Goal: Information Seeking & Learning: Find specific fact

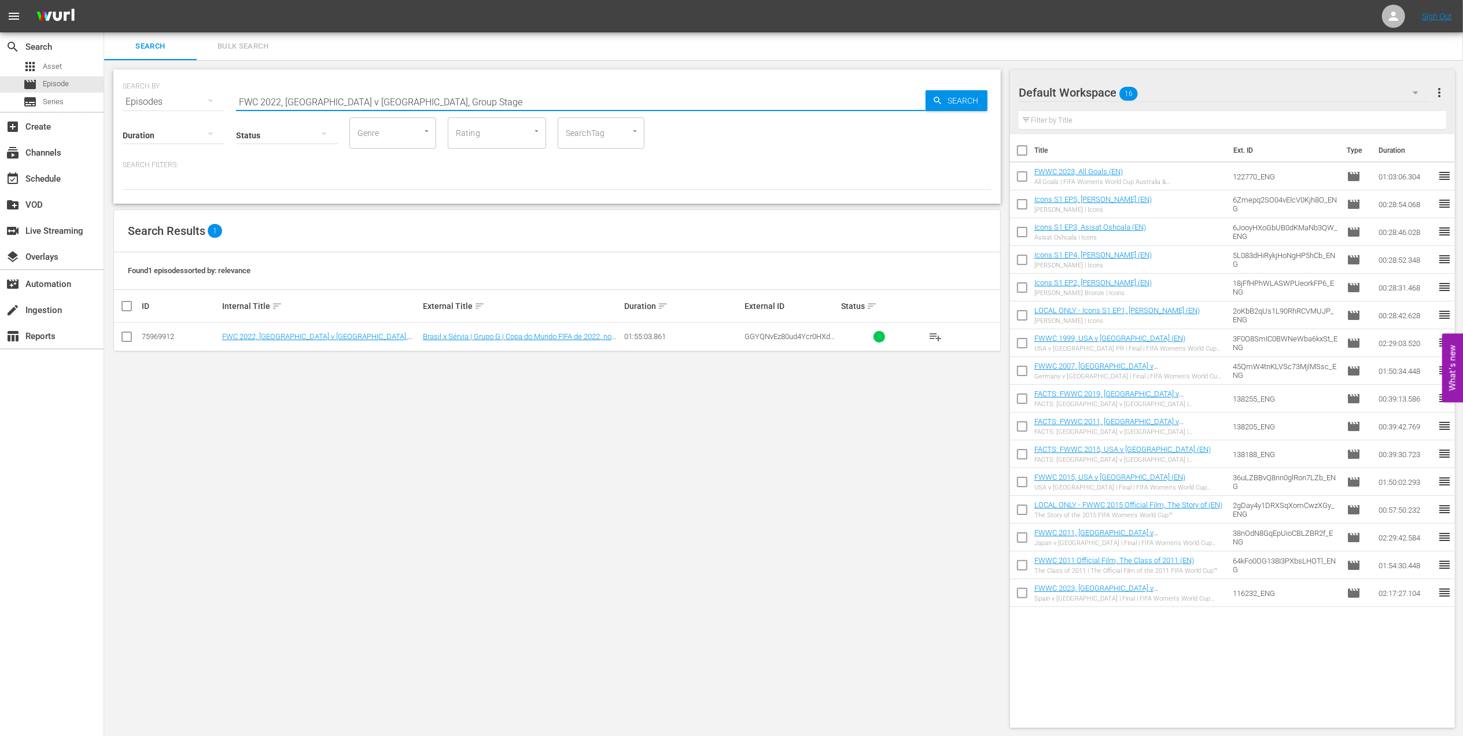
drag, startPoint x: 169, startPoint y: 100, endPoint x: 160, endPoint y: 100, distance: 9.8
click at [160, 100] on div "SEARCH BY Search By Episodes Search ID, Title, Description, Keywords, or Catego…" at bounding box center [557, 95] width 869 height 42
paste input "1974, [GEOGRAPHIC_DATA] v. [GEOGRAPHIC_DATA] FR, Final"
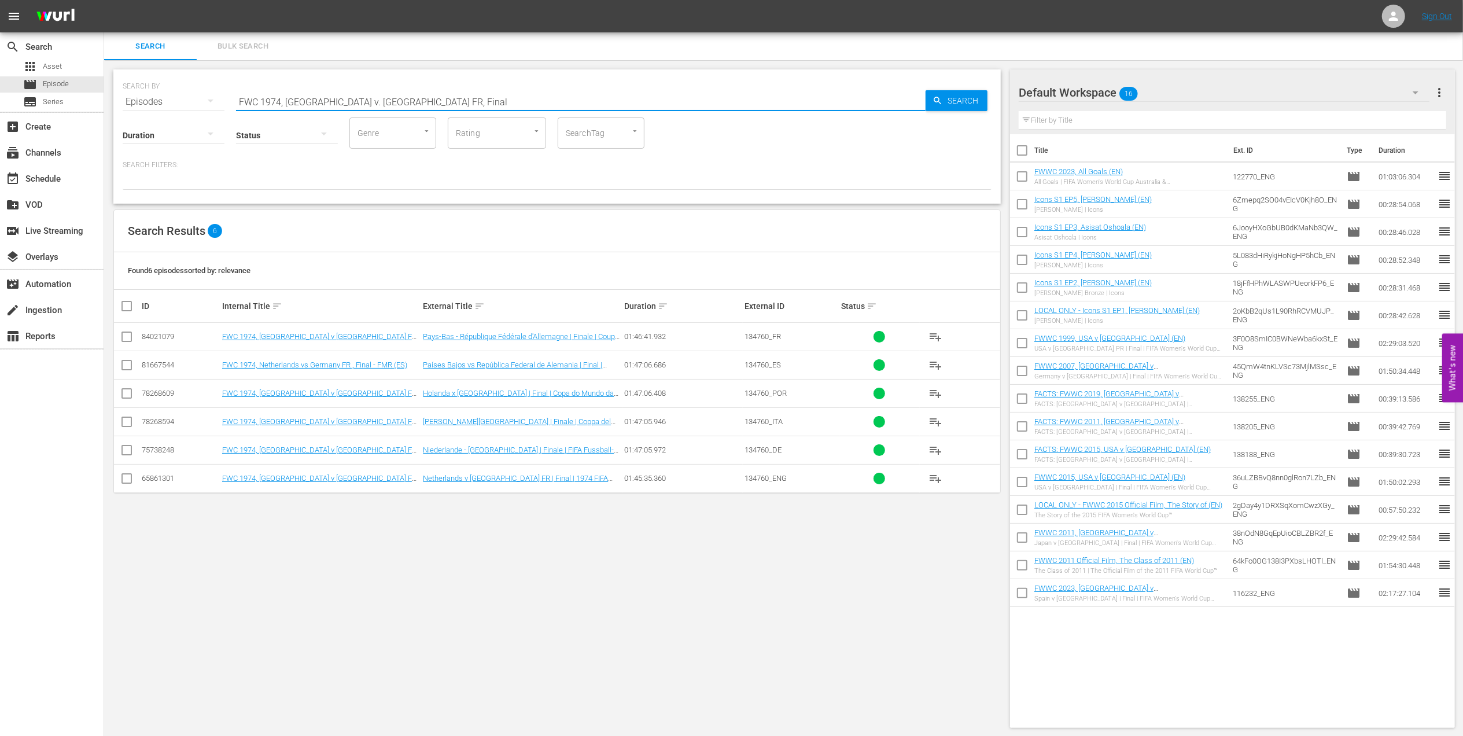
drag, startPoint x: 454, startPoint y: 95, endPoint x: 116, endPoint y: 95, distance: 337.8
click at [116, 95] on div "SEARCH BY Search By Episodes Search ID, Title, Description, Keywords, or Catego…" at bounding box center [556, 136] width 887 height 134
click at [445, 90] on input "FWC 1974, [GEOGRAPHIC_DATA] v. [GEOGRAPHIC_DATA] FR, Final" at bounding box center [581, 102] width 690 height 28
drag, startPoint x: 426, startPoint y: 95, endPoint x: 115, endPoint y: 95, distance: 311.2
click at [115, 95] on div "SEARCH BY Search By Episodes Search ID, Title, Description, Keywords, or Catego…" at bounding box center [556, 136] width 887 height 134
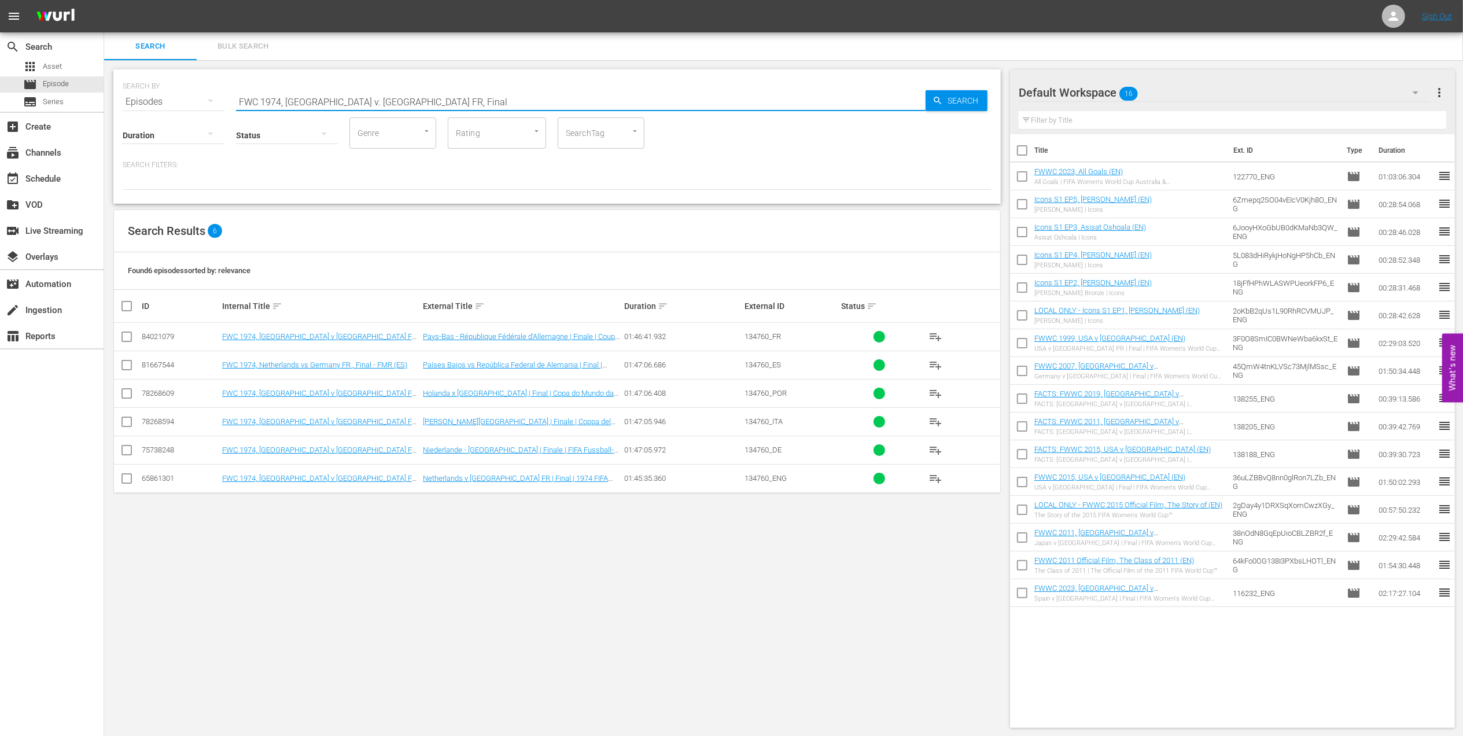
paste input "98 [GEOGRAPHIC_DATA] v [GEOGRAPHIC_DATA], FInal"
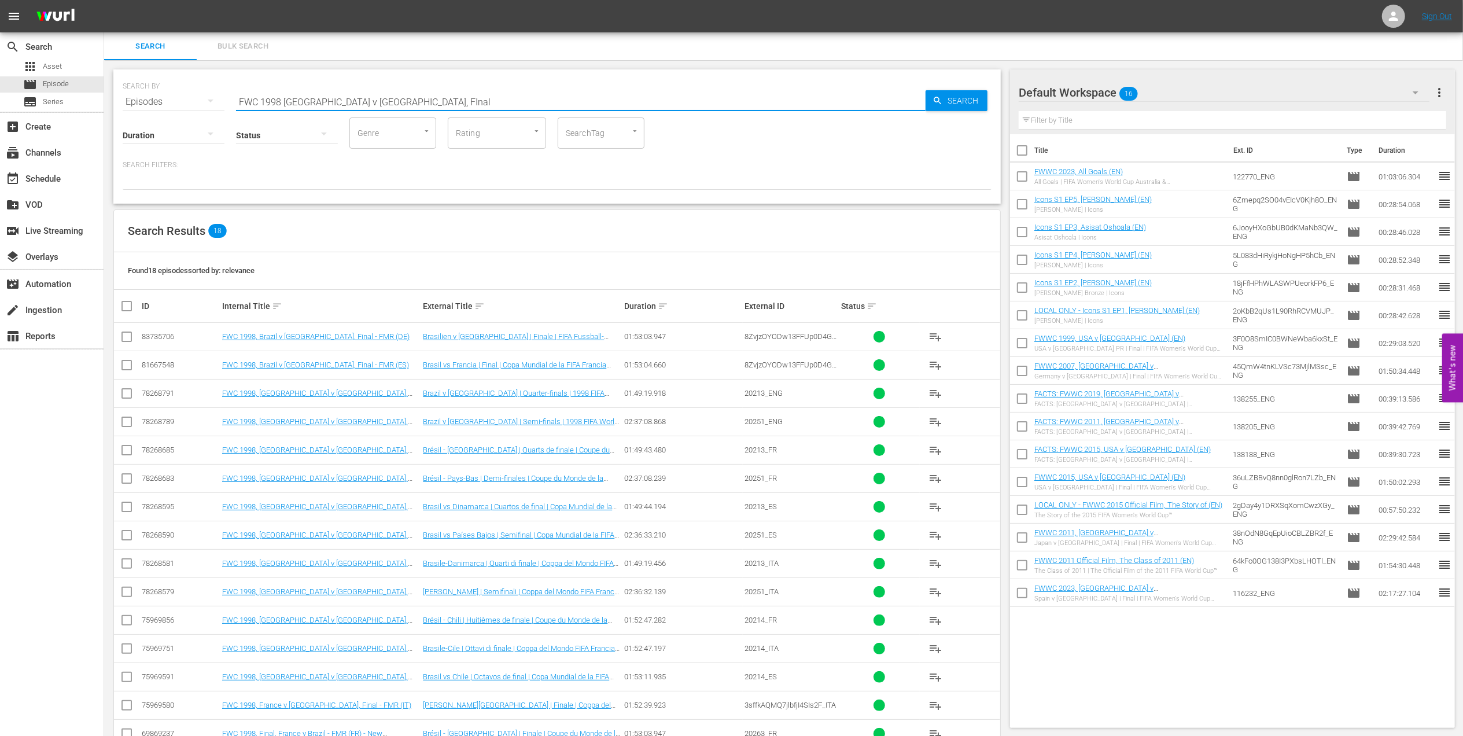
drag, startPoint x: 373, startPoint y: 101, endPoint x: 125, endPoint y: 98, distance: 248.2
click at [125, 98] on div "SEARCH BY Search By Episodes Search ID, Title, Description, Keywords, or Catego…" at bounding box center [557, 95] width 869 height 42
paste input "WC 2019 [GEOGRAPHIC_DATA] v [GEOGRAPHIC_DATA], Group"
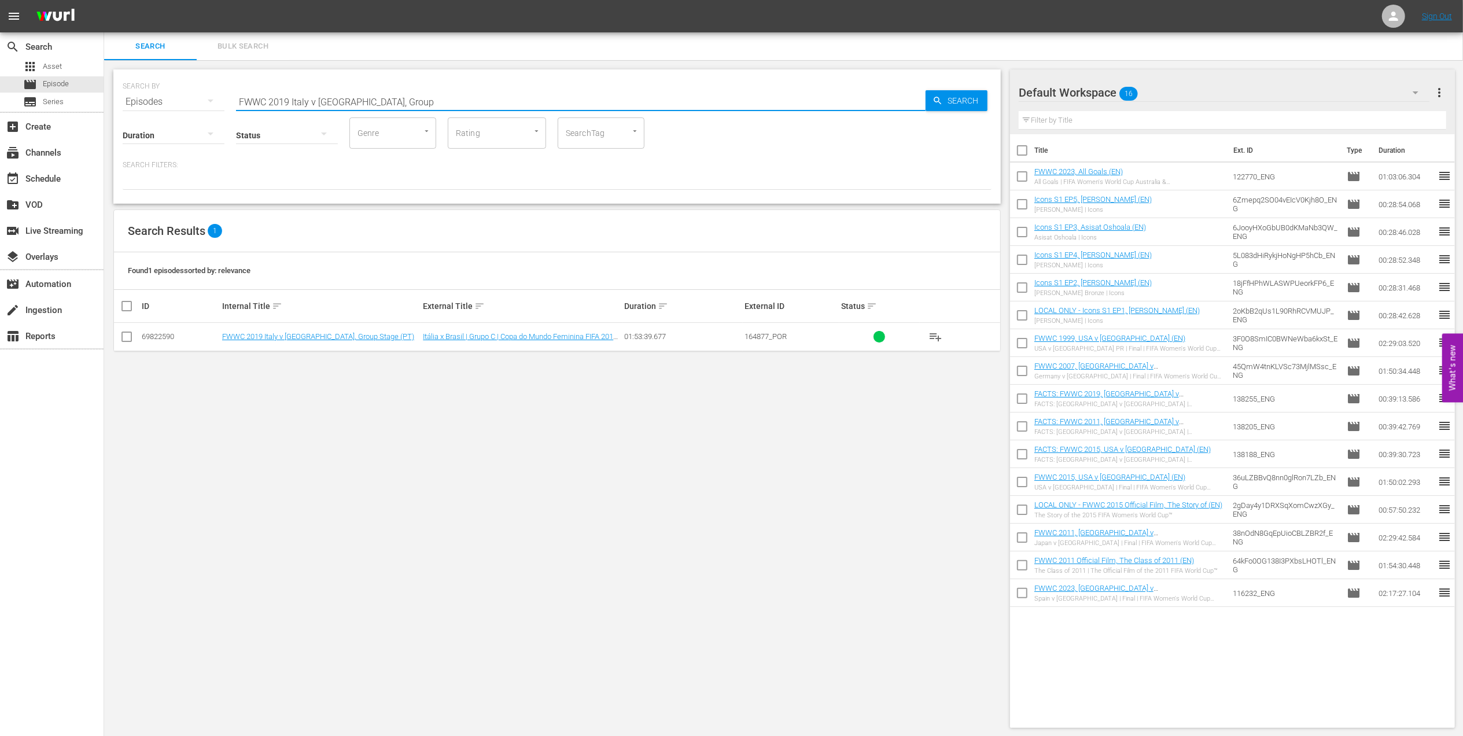
drag, startPoint x: 410, startPoint y: 102, endPoint x: 149, endPoint y: 102, distance: 260.3
click at [149, 102] on div "SEARCH BY Search By Episodes Search ID, Title, Description, Keywords, or Catego…" at bounding box center [557, 95] width 869 height 42
paste input "C 1990, [GEOGRAPHIC_DATA] FR vs Argentina, Final (PT)"
type input "FWC 1990, [GEOGRAPHIC_DATA] FR vs Argentina, Final (PT)"
